Goal: Register for event/course

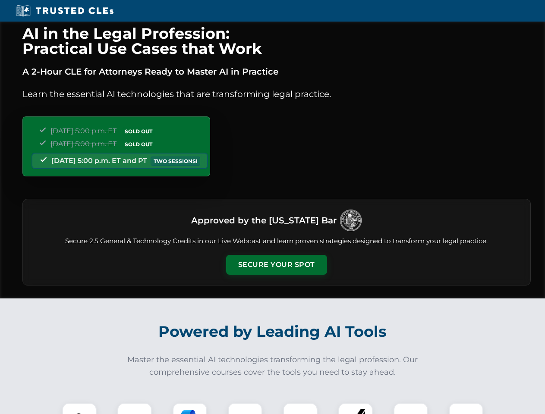
click at [276, 265] on button "Secure Your Spot" at bounding box center [276, 265] width 101 height 20
click at [79, 409] on img at bounding box center [79, 420] width 25 height 25
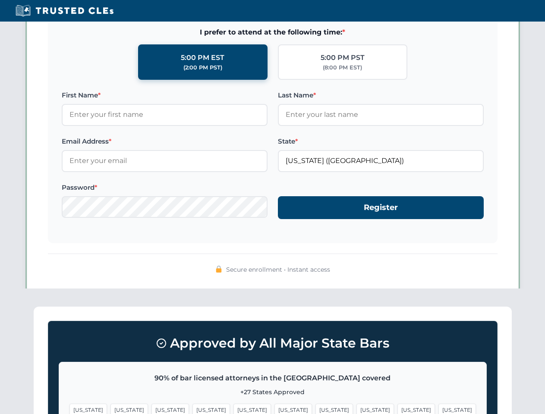
click at [315, 409] on span "[US_STATE]" at bounding box center [334, 410] width 38 height 13
click at [397, 409] on span "[US_STATE]" at bounding box center [416, 410] width 38 height 13
